Goal: Information Seeking & Learning: Learn about a topic

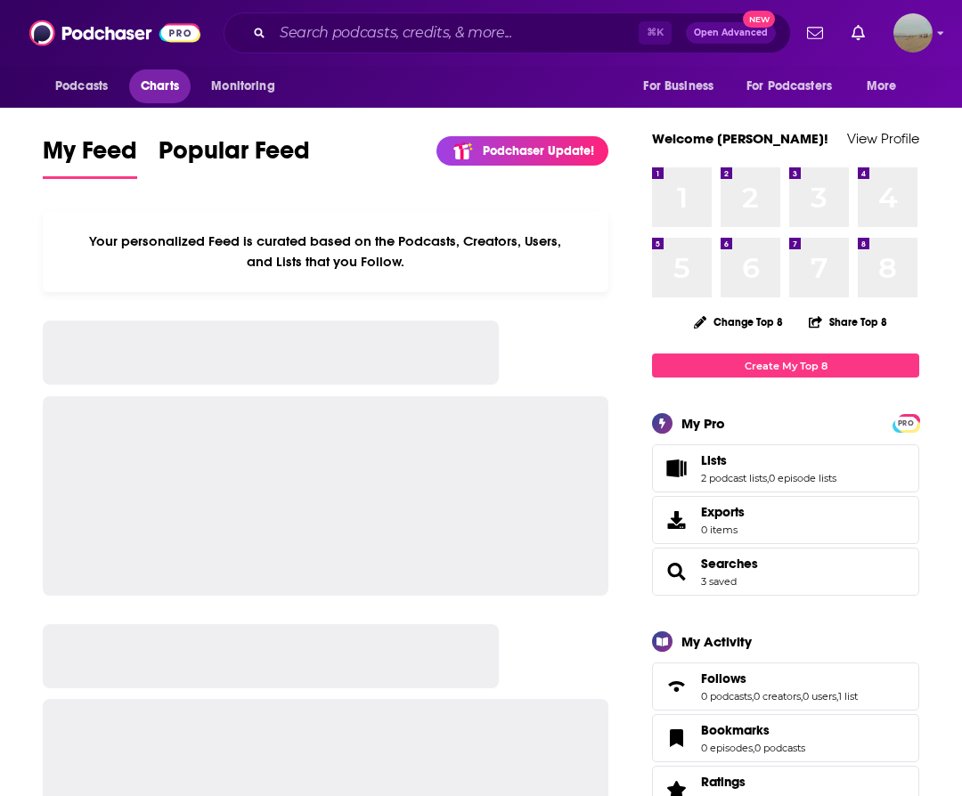
click at [154, 76] on span "Charts" at bounding box center [160, 86] width 38 height 25
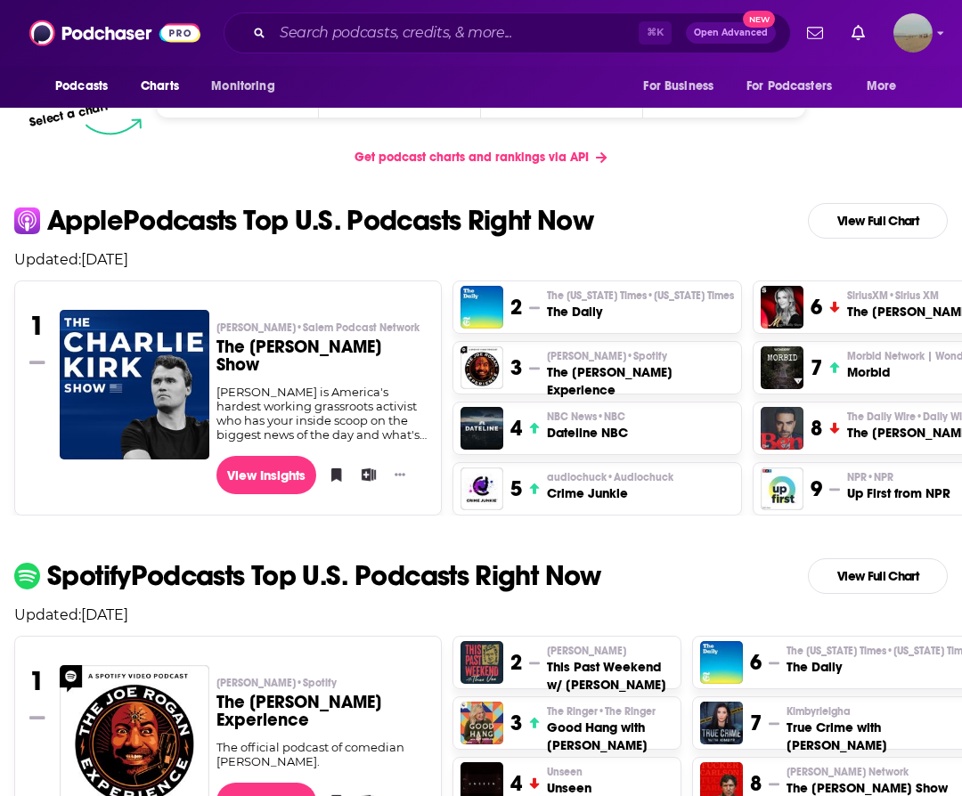
scroll to position [336, 0]
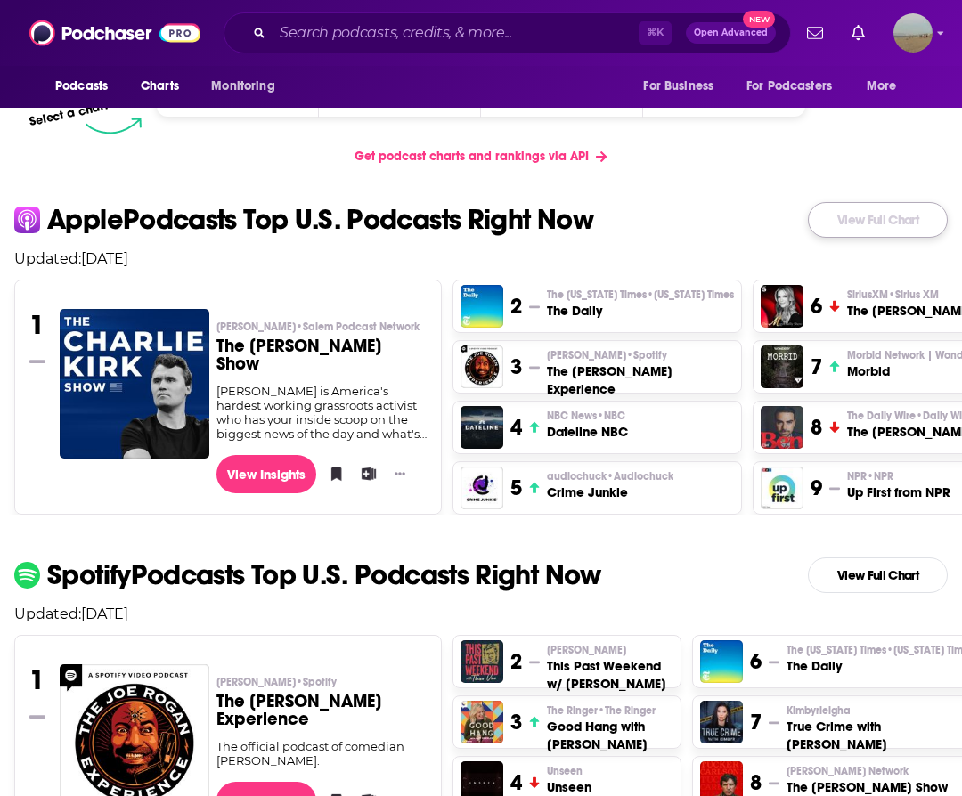
click at [906, 227] on link "View Full Chart" at bounding box center [878, 220] width 140 height 36
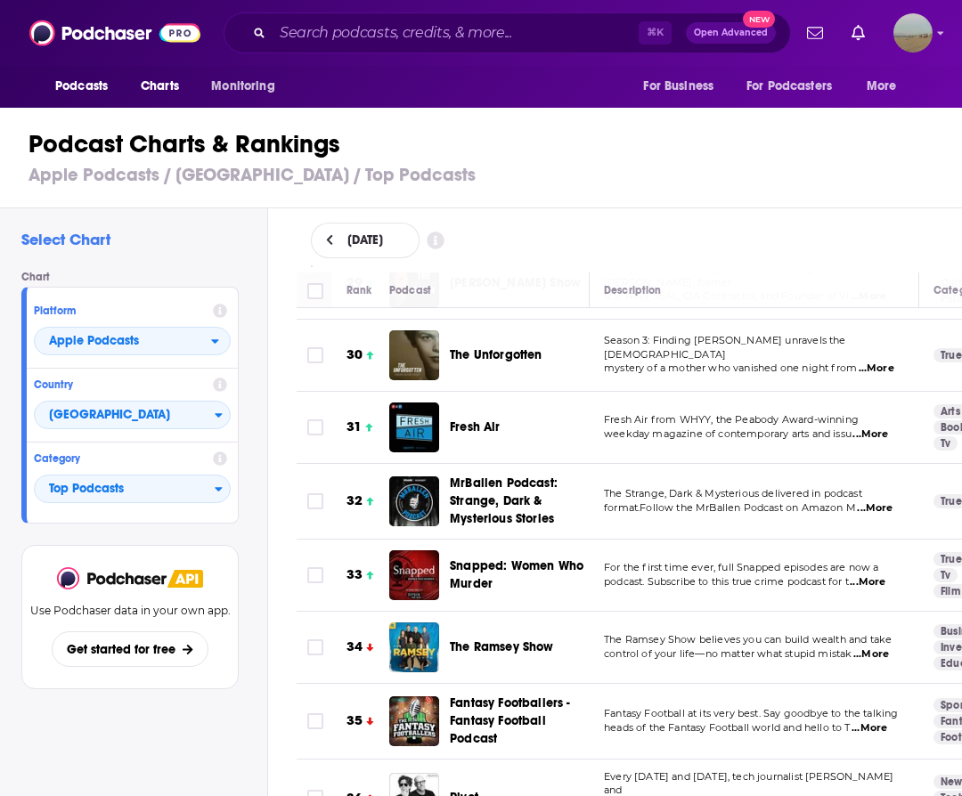
scroll to position [2164, 9]
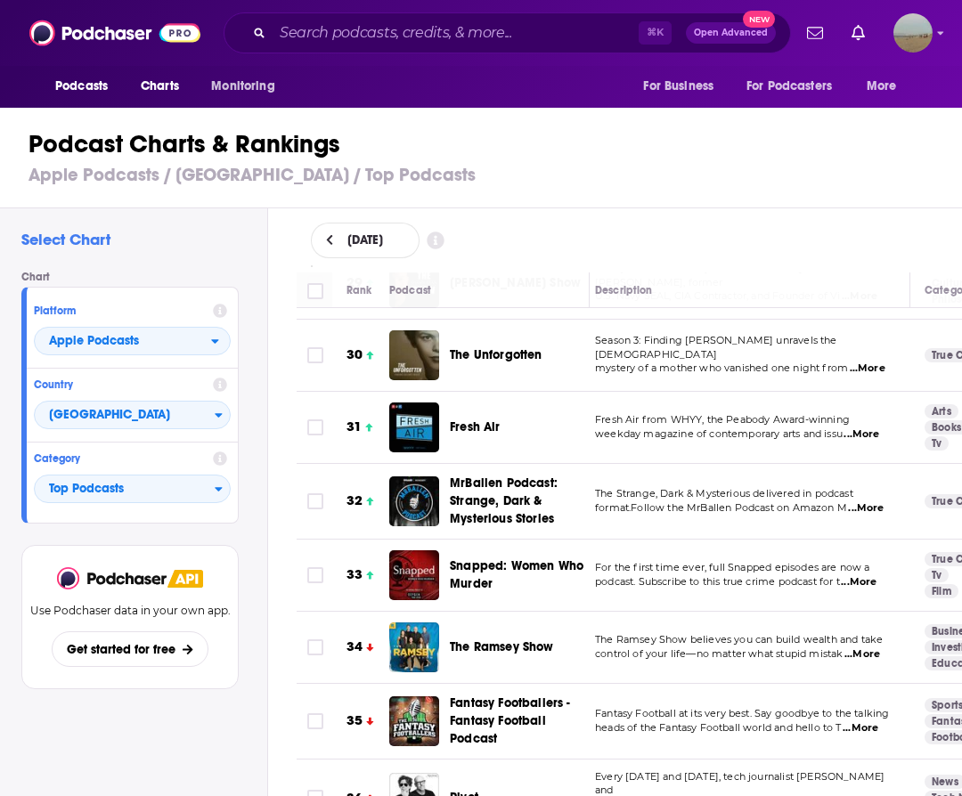
click at [880, 647] on span "...More" at bounding box center [862, 654] width 36 height 14
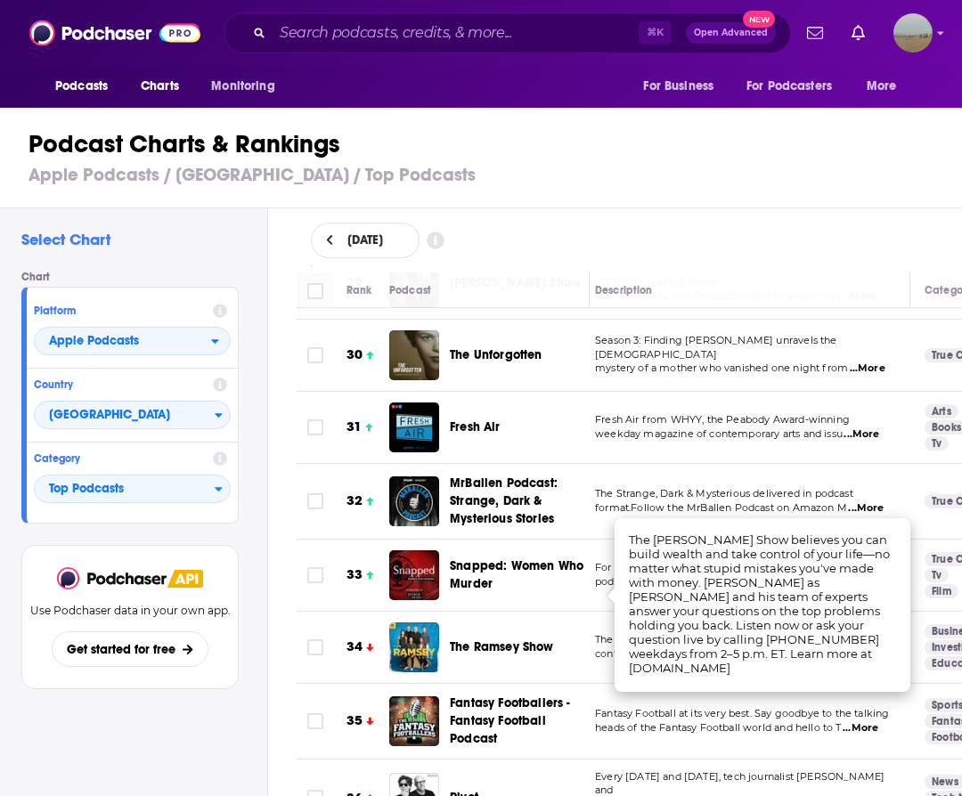
click at [483, 615] on td "The Ramsey Show" at bounding box center [489, 648] width 200 height 72
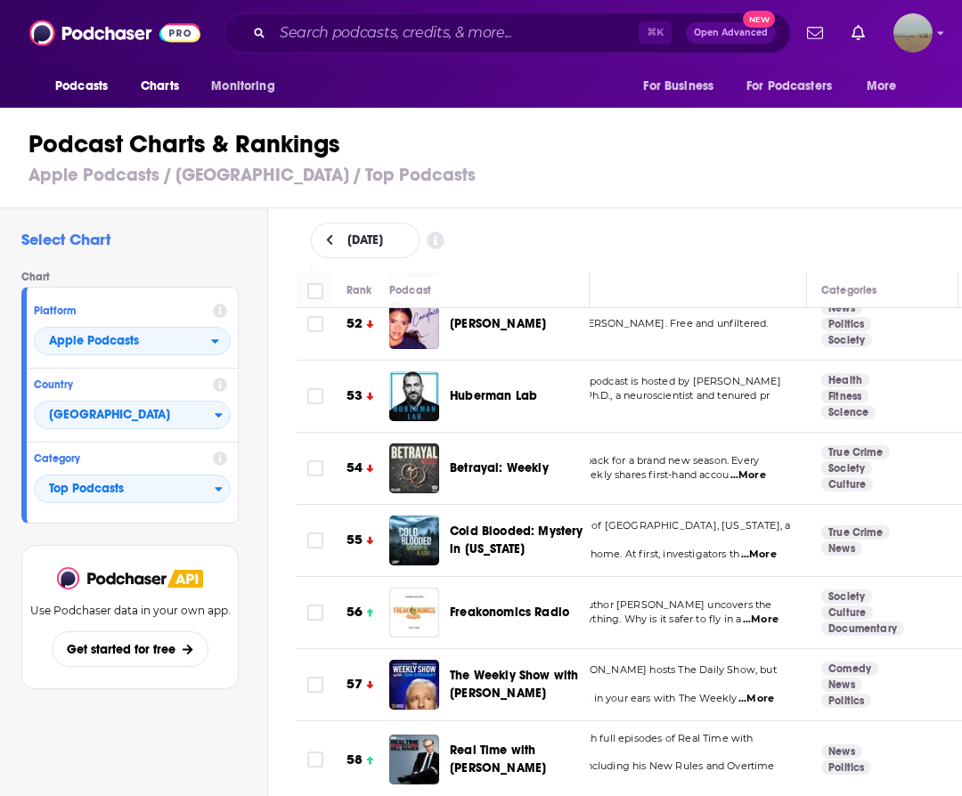
scroll to position [3799, 112]
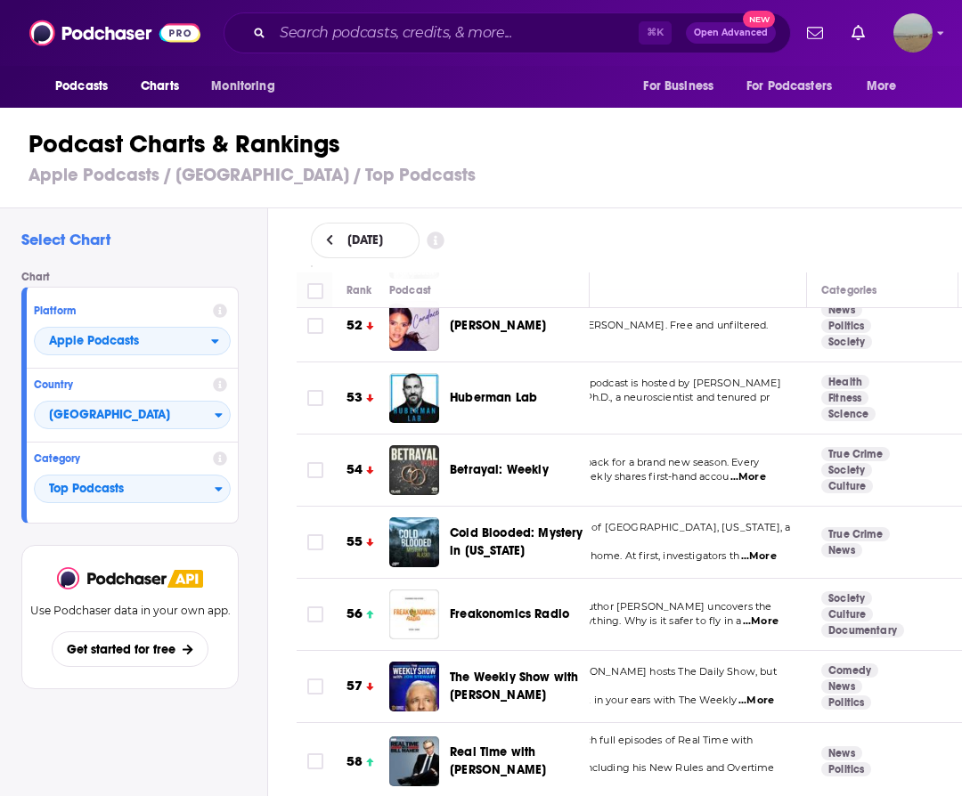
click at [769, 614] on span "...More" at bounding box center [761, 621] width 36 height 14
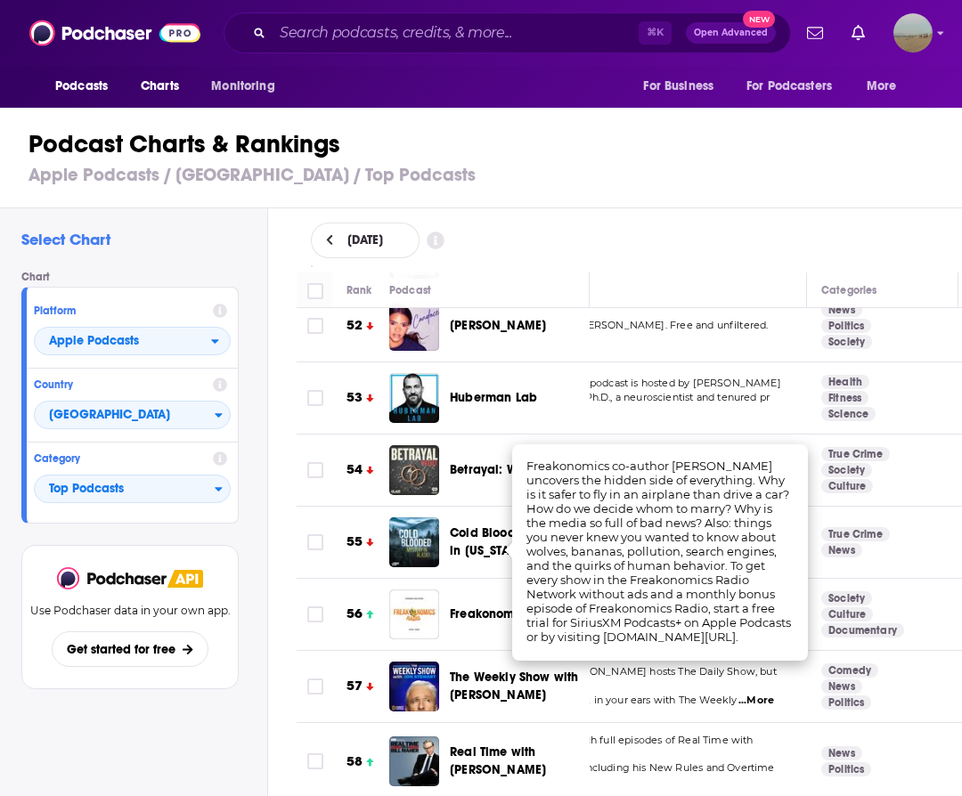
click at [628, 723] on td "Download and watch full episodes of Real Time with [PERSON_NAME] including his …" at bounding box center [641, 762] width 329 height 78
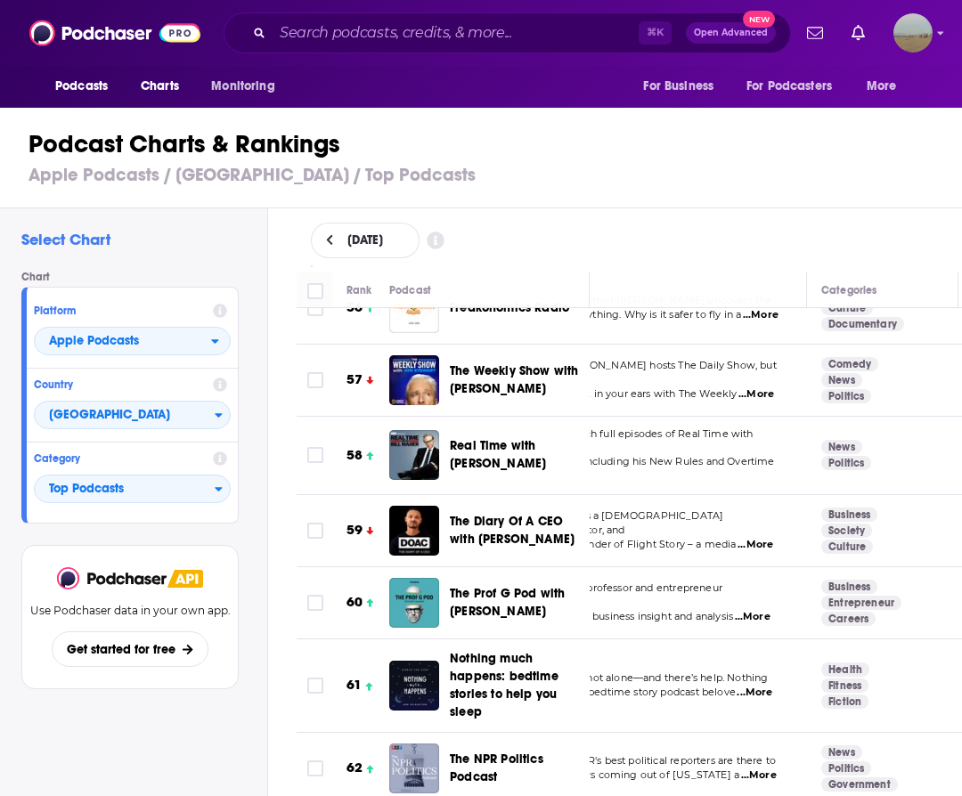
scroll to position [4111, 112]
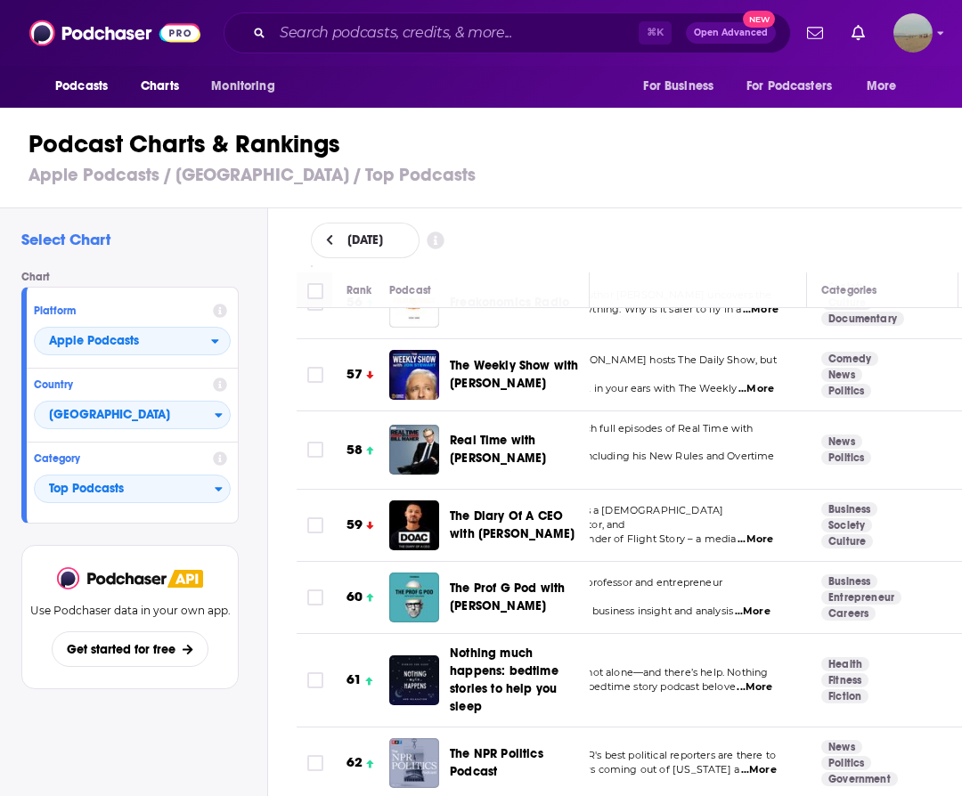
click at [760, 605] on span "...More" at bounding box center [753, 612] width 36 height 14
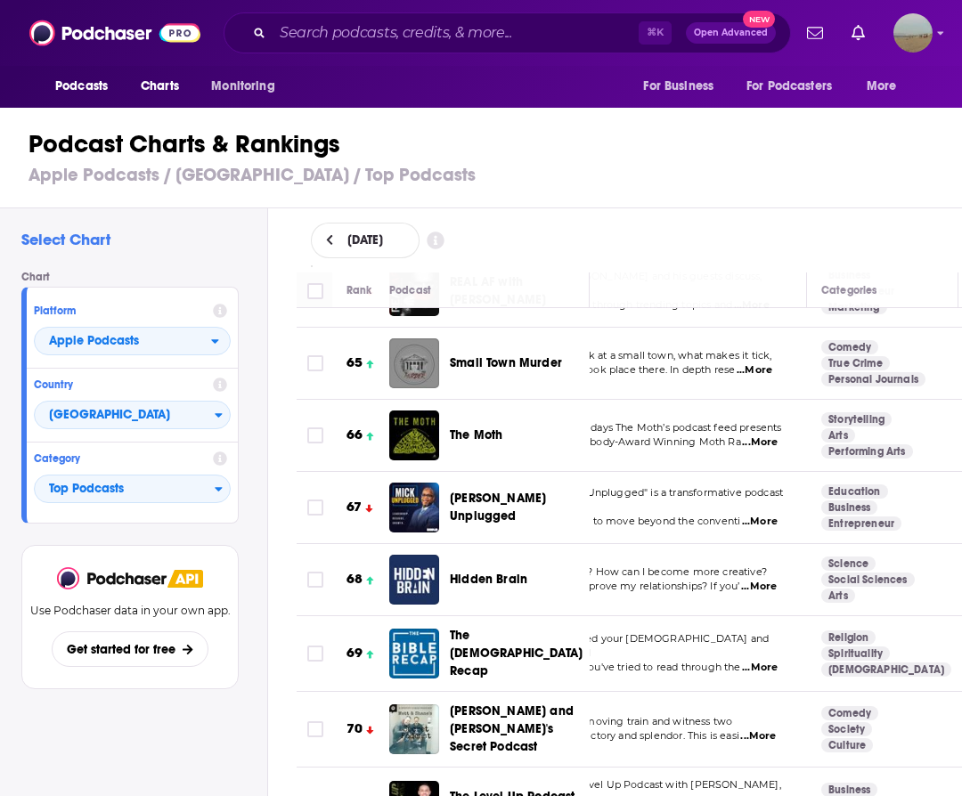
scroll to position [4777, 112]
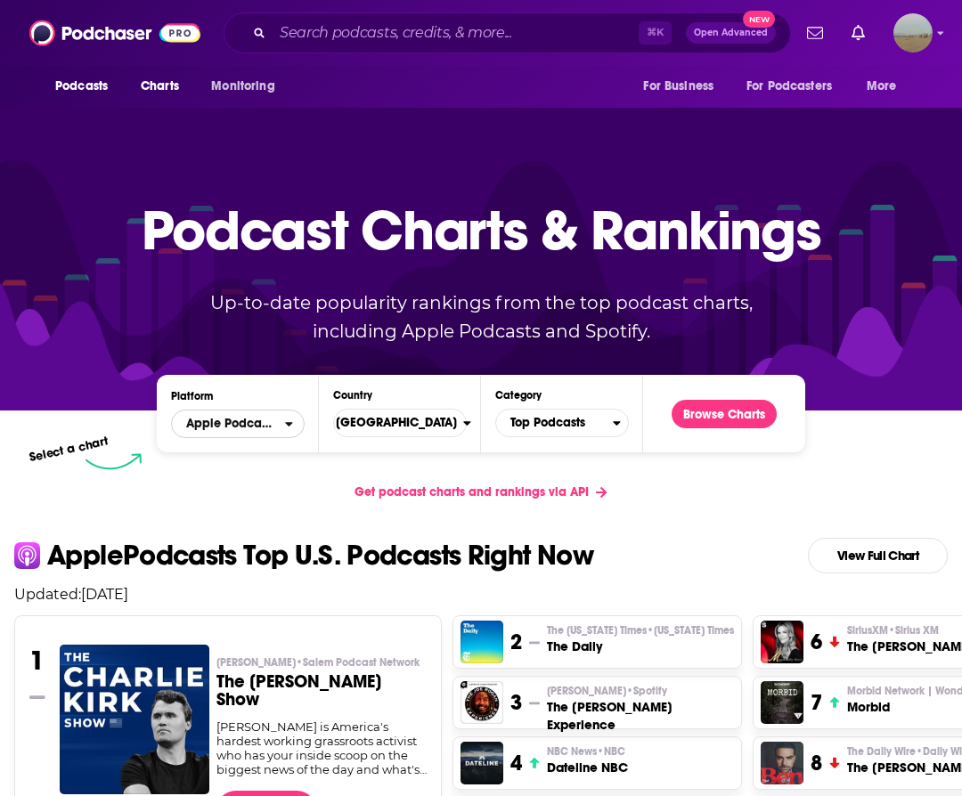
click at [251, 435] on span "Apple Podcasts" at bounding box center [228, 424] width 113 height 30
click at [241, 483] on span "Spotify" at bounding box center [237, 478] width 110 height 11
click at [593, 430] on span "Top Podcasts" at bounding box center [554, 423] width 117 height 30
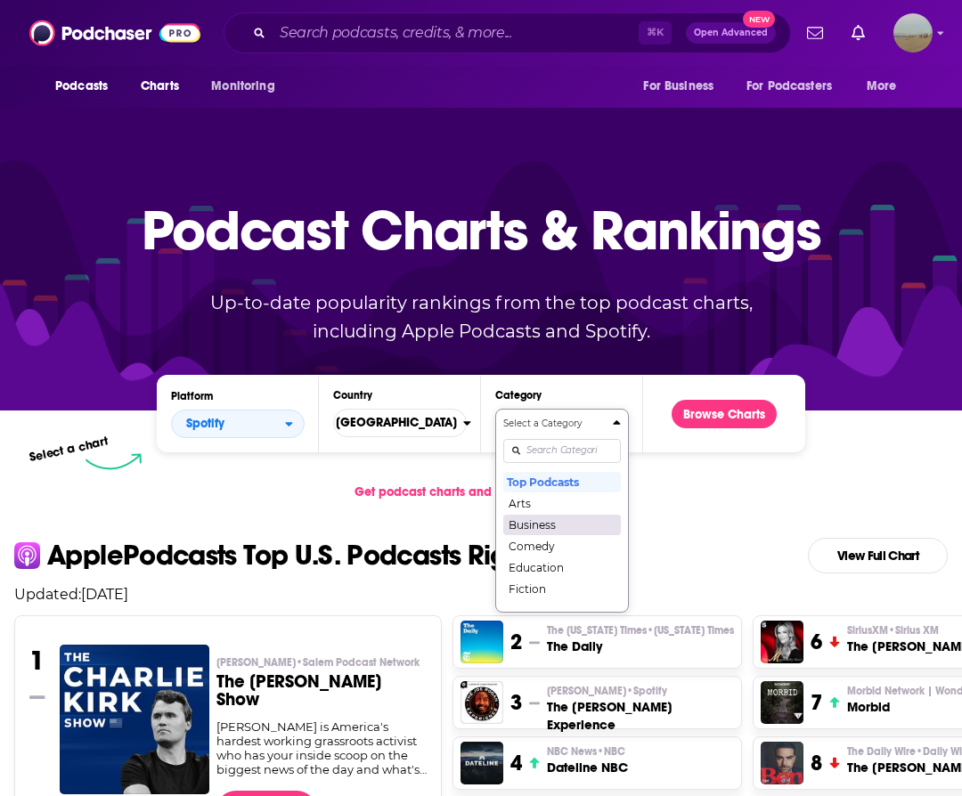
click at [549, 527] on button "Business" at bounding box center [562, 524] width 118 height 21
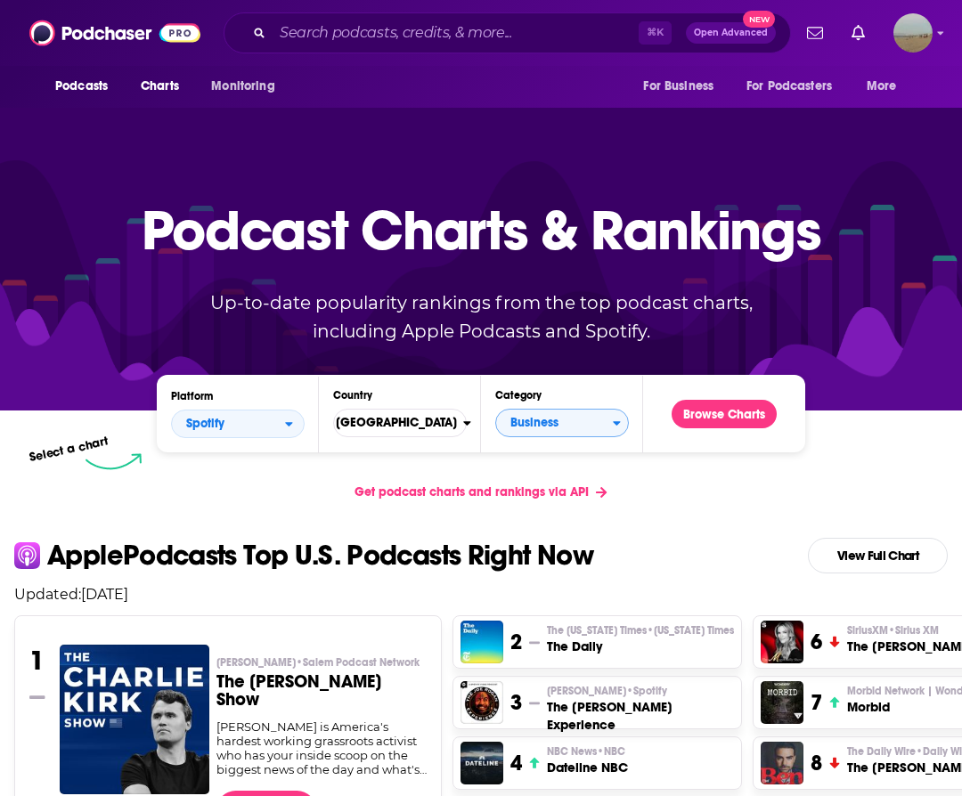
click at [724, 402] on div "Podcast Charts & Rankings Up-to-date popularity rankings from the top podcast c…" at bounding box center [481, 258] width 765 height 287
click at [723, 412] on button "Browse Charts" at bounding box center [723, 414] width 105 height 28
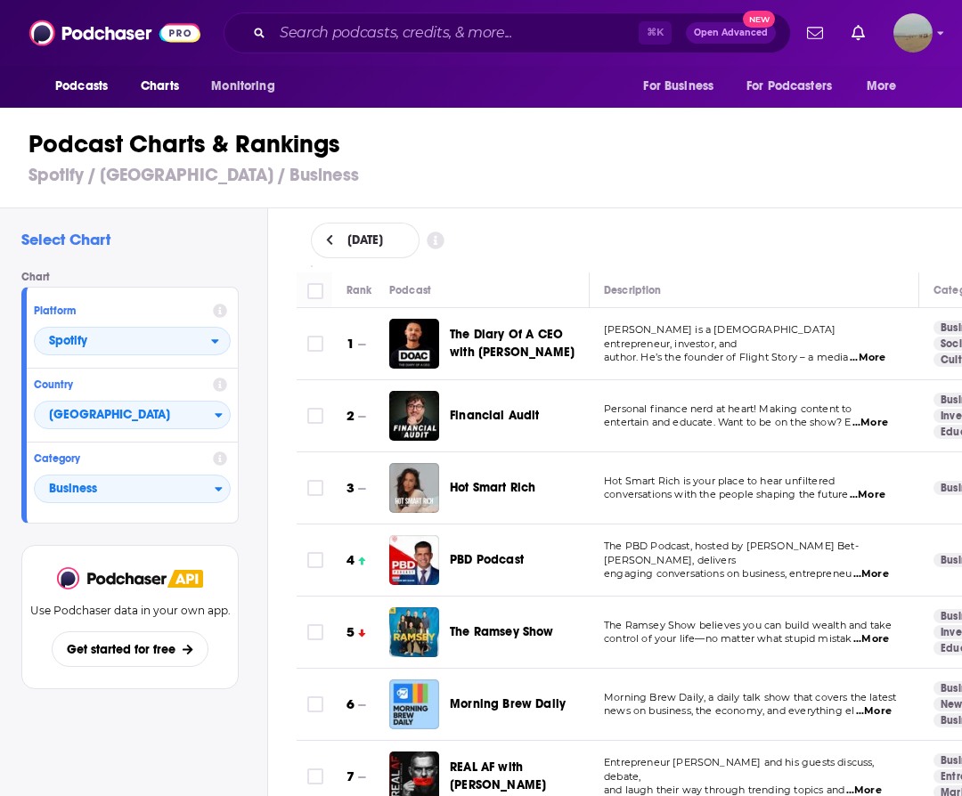
scroll to position [0, 1]
click at [887, 426] on span "...More" at bounding box center [869, 423] width 36 height 14
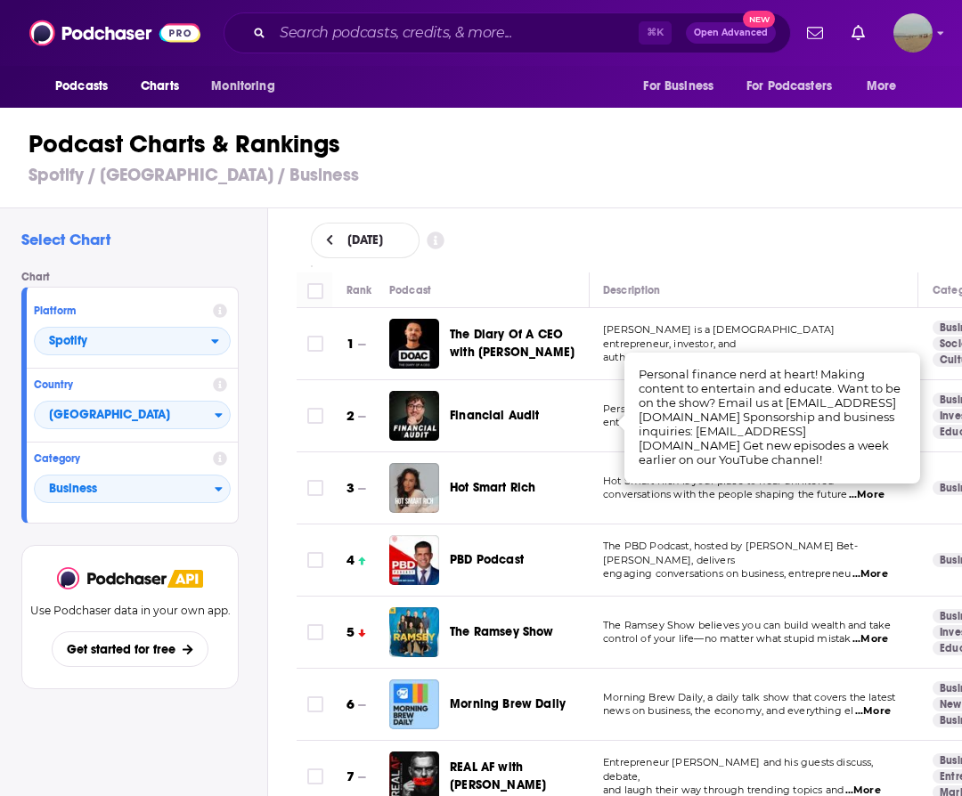
click at [846, 158] on h1 "Podcast Charts & Rankings" at bounding box center [488, 144] width 920 height 32
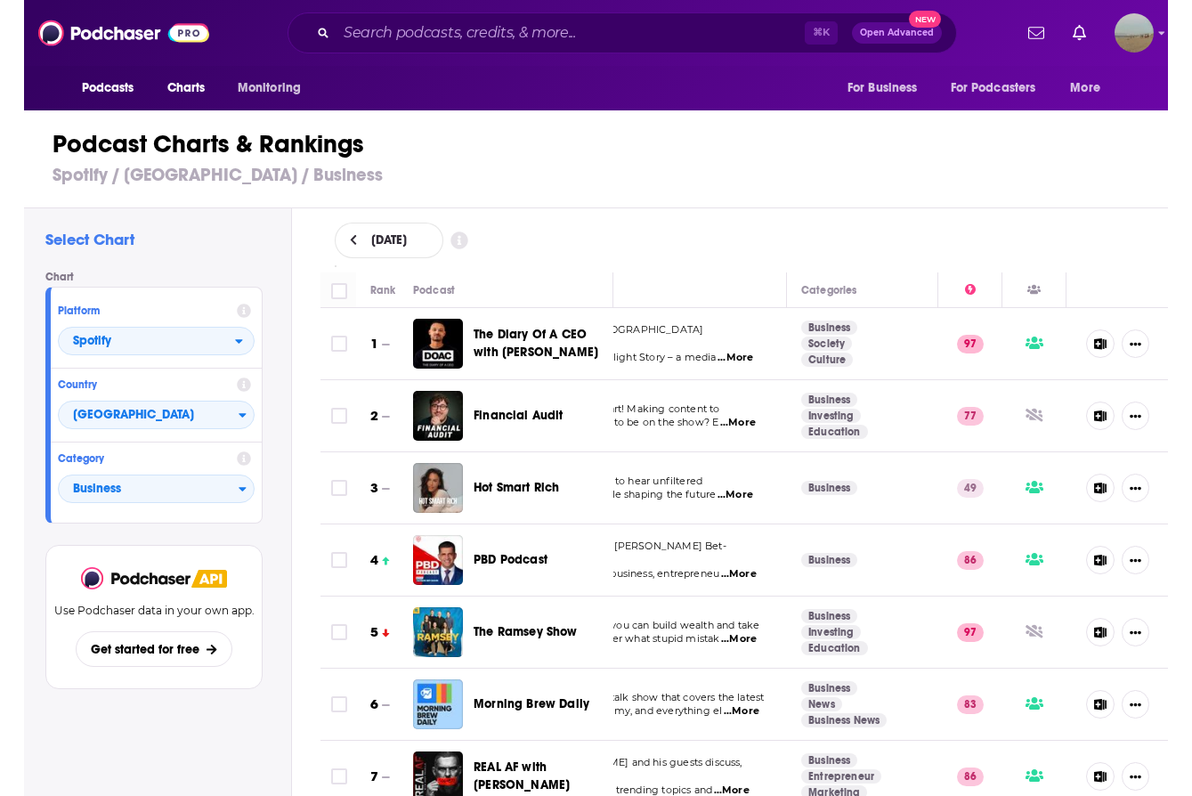
scroll to position [0, 107]
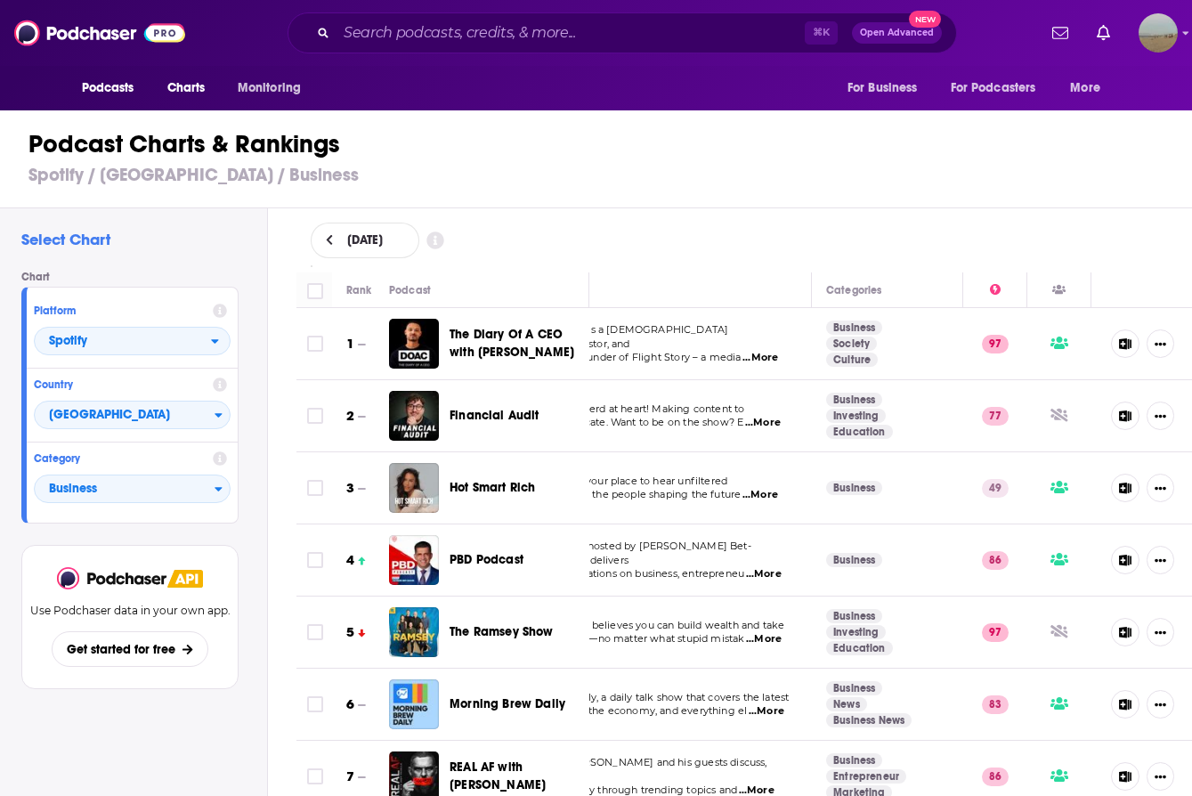
click at [753, 191] on div "Podcast Charts & Rankings Spotify / [GEOGRAPHIC_DATA] / Business" at bounding box center [603, 158] width 1207 height 102
